Goal: Feedback & Contribution: Contribute content

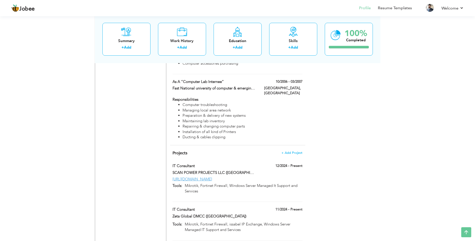
scroll to position [701, 0]
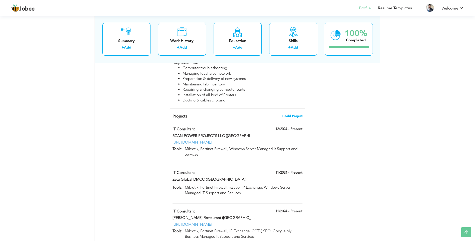
click at [290, 114] on span "+ Add Project" at bounding box center [291, 116] width 21 height 4
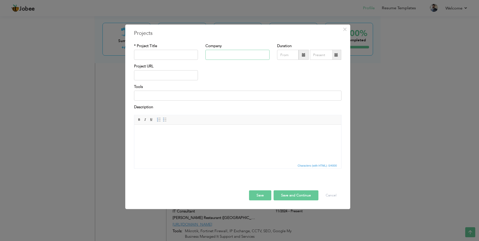
click at [220, 58] on input "text" at bounding box center [237, 55] width 64 height 10
paste input "Idea Mobili"
type input "Idea Mobili"
click at [168, 56] on input "text" at bounding box center [166, 55] width 64 height 10
type input "IT Consultant"
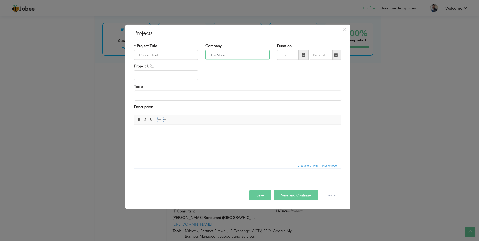
click at [244, 53] on input "Idea Mobili" at bounding box center [237, 55] width 64 height 10
type input "Idea Mobili ([GEOGRAPHIC_DATA])"
click at [144, 77] on input "text" at bounding box center [166, 75] width 64 height 10
paste input "[URL][DOMAIN_NAME]"
type input "[URL][DOMAIN_NAME]"
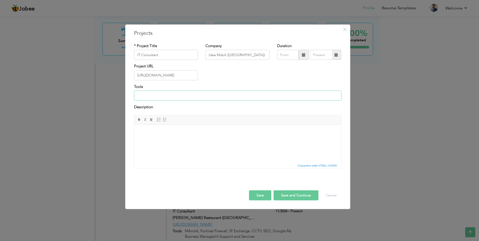
click at [187, 94] on input at bounding box center [237, 96] width 207 height 10
paste input "Mikrotik, Fortinet Firewall, issabel IP Exchange, Windows Server Managed IT Sup…"
type input "Mikrotik, Fortinet Firewall, issabel IP Exchange, Windows Server Managed IT Sup…"
click at [291, 53] on input "08/2025" at bounding box center [288, 55] width 22 height 10
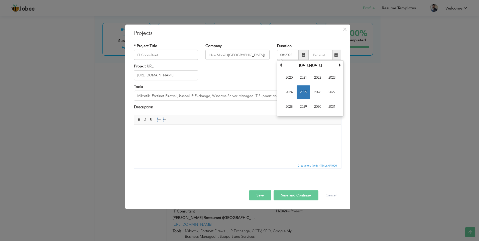
click at [240, 130] on body at bounding box center [237, 132] width 197 height 5
click at [289, 55] on input "08/2025" at bounding box center [288, 55] width 22 height 10
click at [339, 66] on span at bounding box center [340, 65] width 4 height 4
click at [302, 63] on th "[DATE]-[DATE]" at bounding box center [310, 66] width 52 height 8
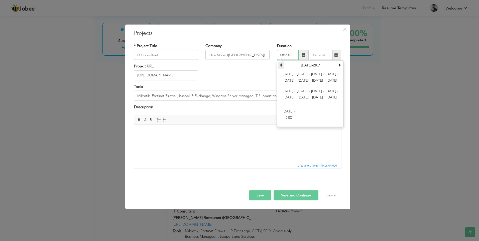
click at [282, 67] on th at bounding box center [281, 66] width 6 height 8
click at [341, 64] on span at bounding box center [340, 65] width 4 height 4
click at [319, 78] on span "[DATE] - [DATE]" at bounding box center [318, 78] width 14 height 14
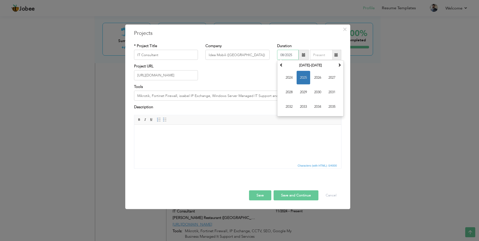
click at [303, 81] on span "2025" at bounding box center [304, 78] width 14 height 14
click at [287, 92] on span "May" at bounding box center [289, 92] width 14 height 14
type input "05/2025"
click at [260, 196] on button "Save" at bounding box center [260, 195] width 22 height 10
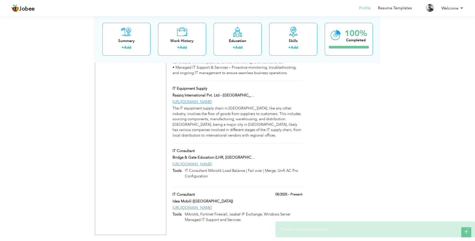
scroll to position [2338, 0]
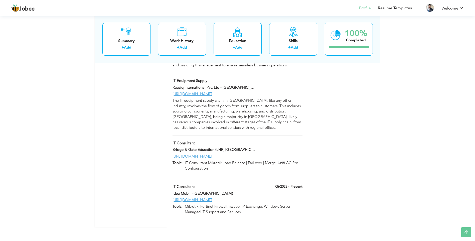
drag, startPoint x: 163, startPoint y: 162, endPoint x: 261, endPoint y: 206, distance: 107.9
click at [300, 184] on span at bounding box center [301, 186] width 4 height 4
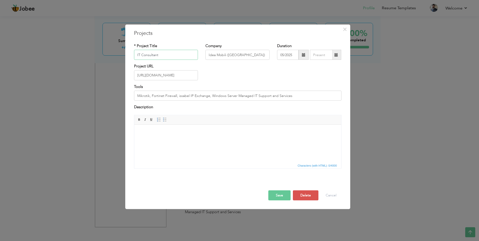
drag, startPoint x: 145, startPoint y: 53, endPoint x: 129, endPoint y: 53, distance: 15.3
click at [129, 53] on div "× Projects * Project Title IT Consultant Company Idea Mobili ([GEOGRAPHIC_DATA]…" at bounding box center [237, 117] width 225 height 185
click at [245, 54] on input "Idea Mobili ([GEOGRAPHIC_DATA])" at bounding box center [237, 55] width 64 height 10
click at [223, 96] on input "Mikrotik, Fortinet Firewall, issabel IP Exchange, Windows Server Managed IT Sup…" at bounding box center [237, 96] width 207 height 10
click at [191, 76] on input "[URL][DOMAIN_NAME]" at bounding box center [166, 75] width 64 height 10
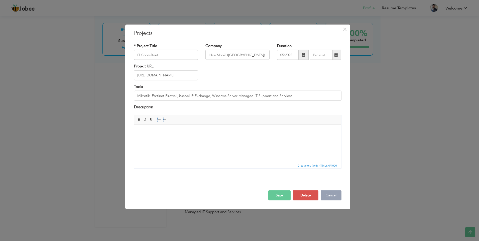
click at [326, 197] on button "Cancel" at bounding box center [331, 195] width 21 height 10
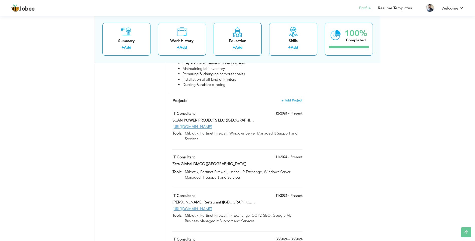
scroll to position [709, 0]
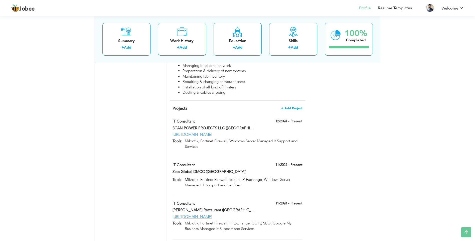
click at [294, 106] on span "+ Add Project" at bounding box center [291, 108] width 21 height 4
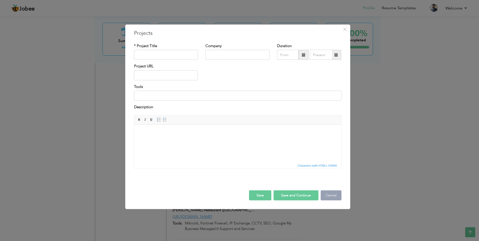
click at [329, 194] on button "Cancel" at bounding box center [331, 195] width 21 height 10
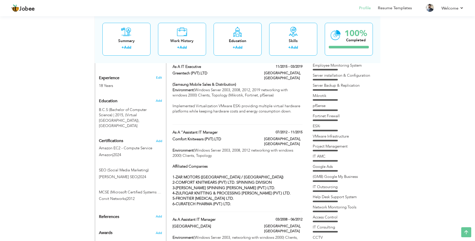
scroll to position [200, 0]
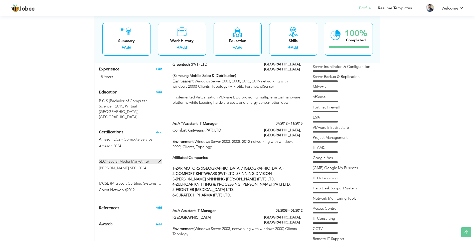
click at [159, 159] on span at bounding box center [161, 161] width 4 height 4
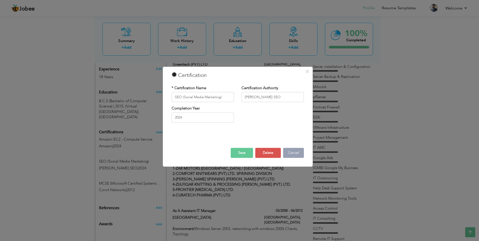
click at [297, 153] on button "Cancel" at bounding box center [293, 153] width 21 height 10
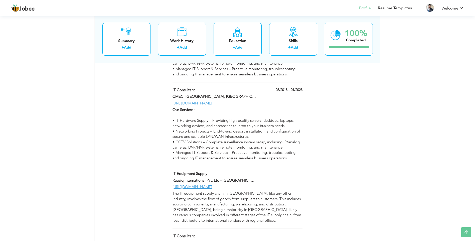
scroll to position [2237, 0]
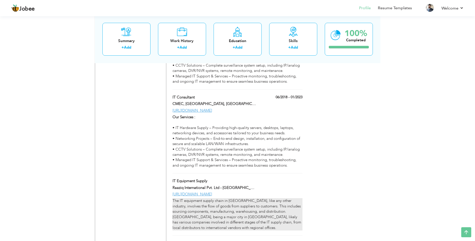
click at [224, 198] on div "The IT equipment supply chain in [GEOGRAPHIC_DATA], like any other industry, in…" at bounding box center [238, 214] width 130 height 32
type input "IT Equipment Supply"
type input "Raaziq International Pvt. Ltd - [GEOGRAPHIC_DATA], [GEOGRAPHIC_DATA]"
type input "[URL][DOMAIN_NAME]"
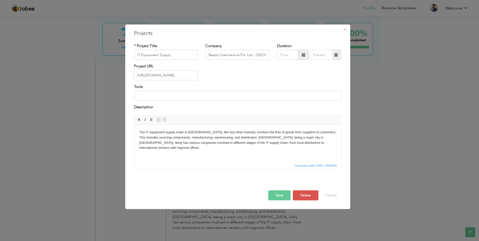
click at [185, 140] on body "The IT equipment supply chain in [GEOGRAPHIC_DATA], like any other industry, in…" at bounding box center [237, 140] width 197 height 21
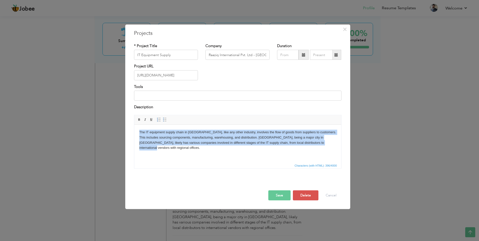
copy body "The IT equipment supply chain in [GEOGRAPHIC_DATA], like any other industry, in…"
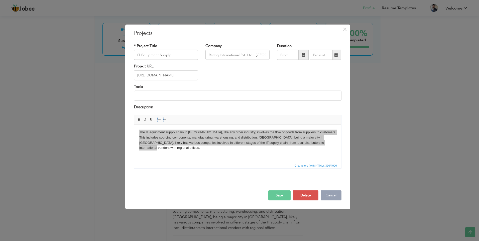
click at [328, 192] on button "Cancel" at bounding box center [331, 195] width 21 height 10
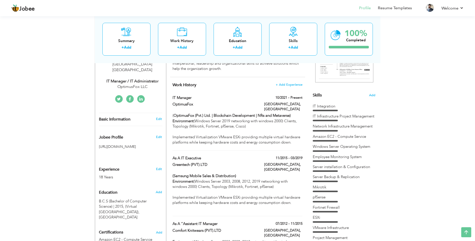
scroll to position [0, 0]
